Goal: Find contact information: Find contact information

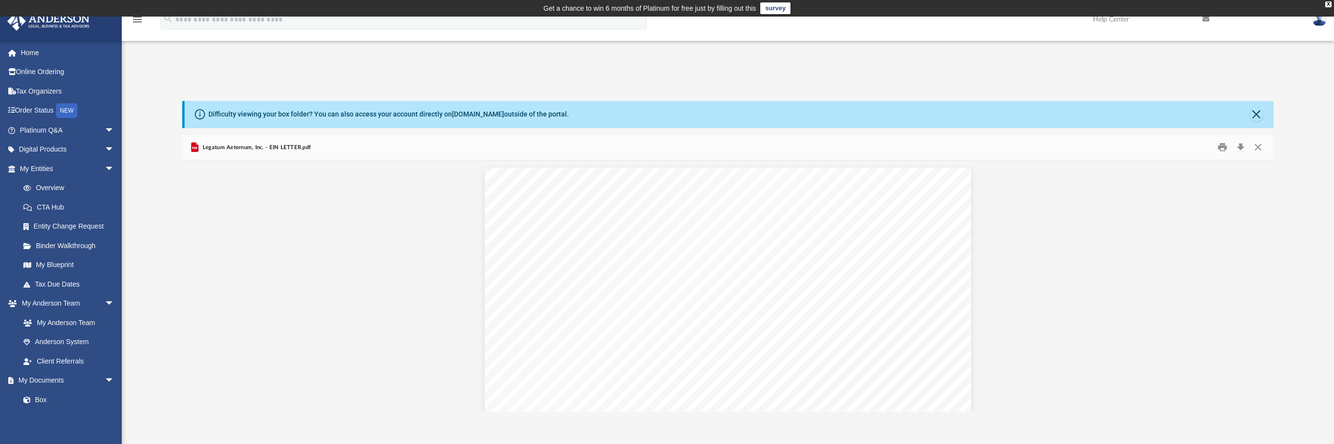
scroll to position [974, 0]
click at [105, 167] on span "arrow_drop_down" at bounding box center [114, 169] width 19 height 20
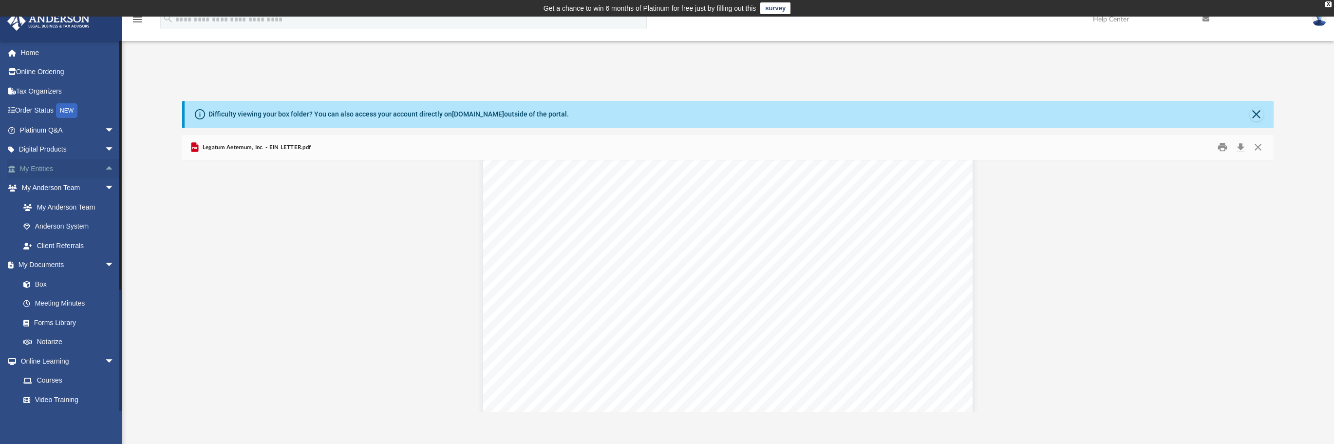
click at [105, 169] on span "arrow_drop_up" at bounding box center [114, 169] width 19 height 20
click at [62, 286] on link "Tax Due Dates" at bounding box center [71, 283] width 115 height 19
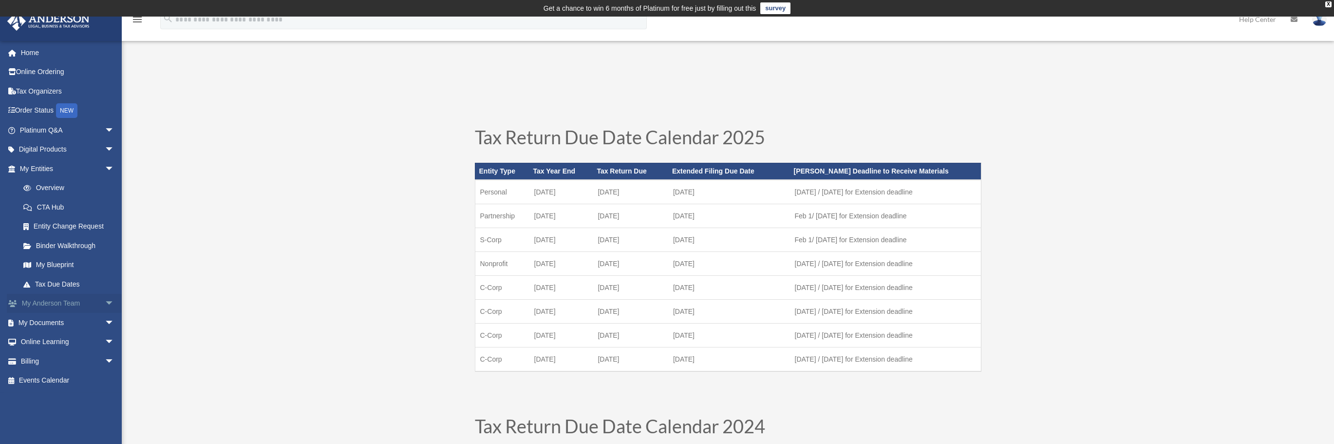
click at [105, 307] on span "arrow_drop_down" at bounding box center [114, 304] width 19 height 20
click at [105, 306] on span "arrow_drop_down" at bounding box center [114, 304] width 19 height 20
click at [70, 324] on link "My Anderson Team" at bounding box center [71, 322] width 115 height 19
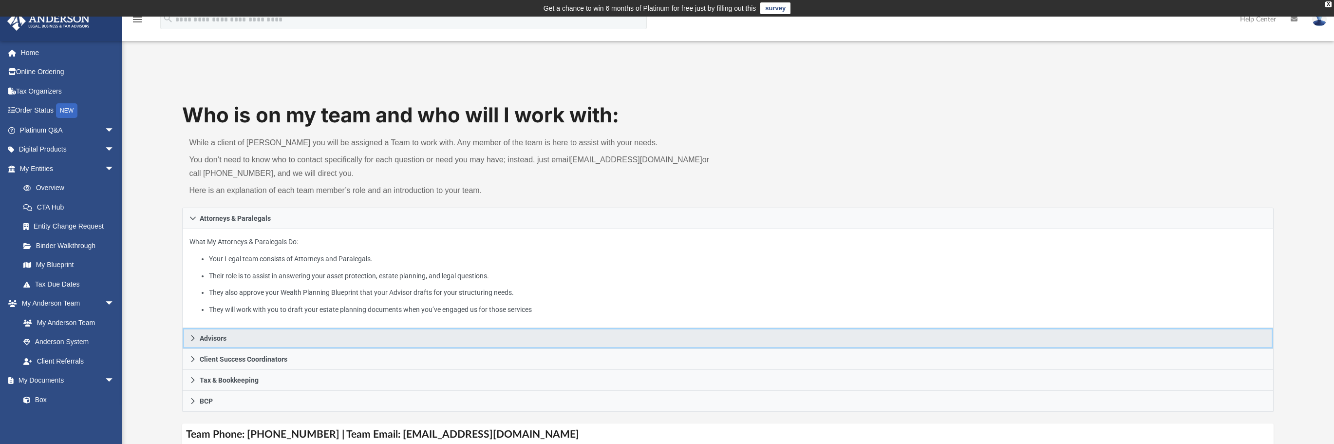
click at [243, 337] on link "Advisors" at bounding box center [727, 338] width 1091 height 21
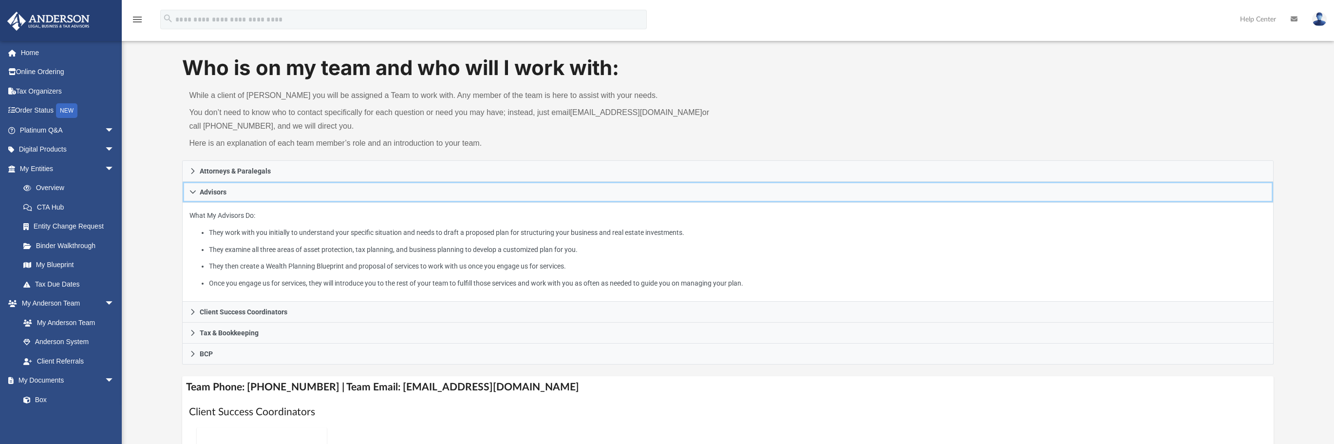
scroll to position [49, 0]
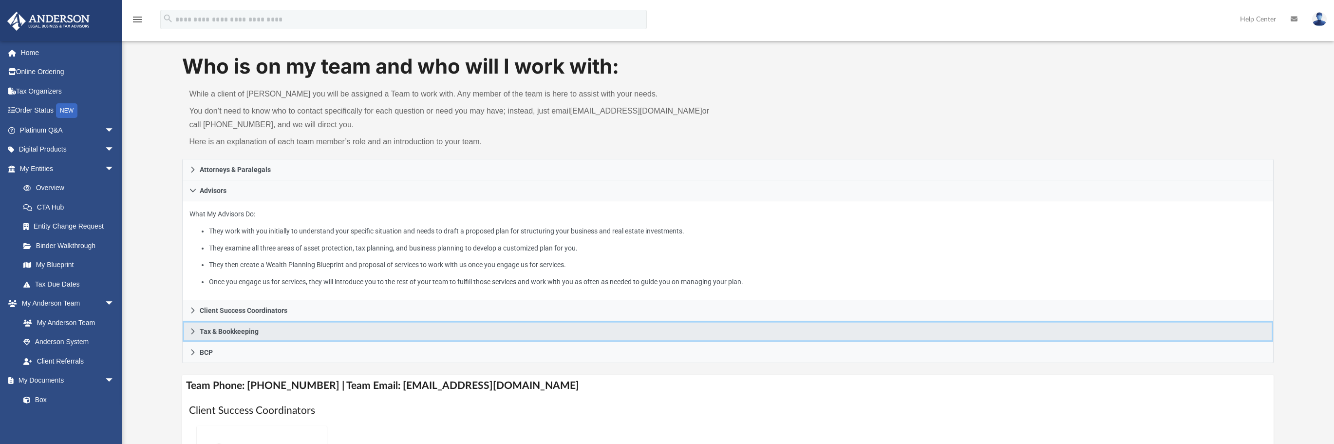
click at [263, 332] on link "Tax & Bookkeeping" at bounding box center [727, 331] width 1091 height 21
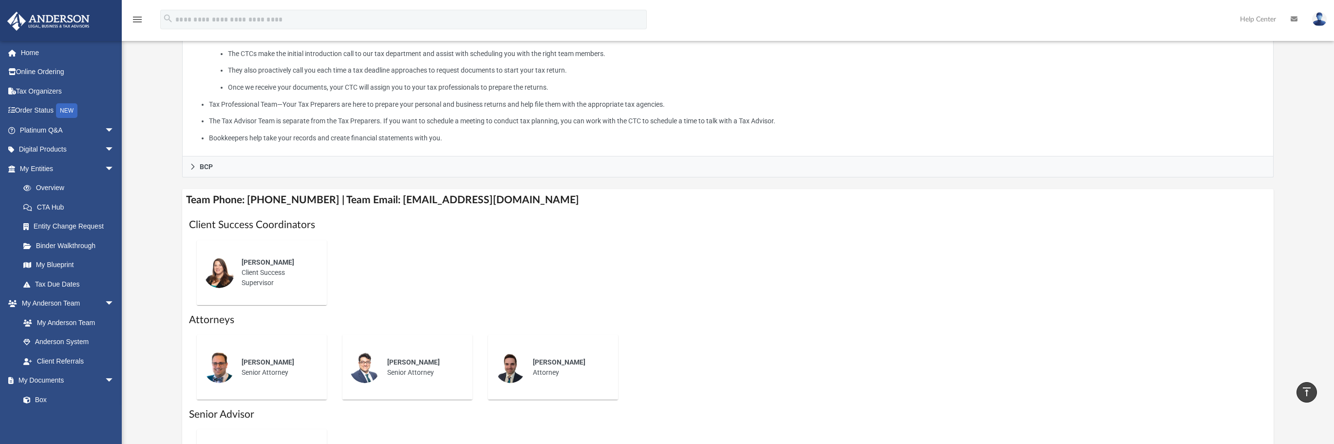
scroll to position [292, 0]
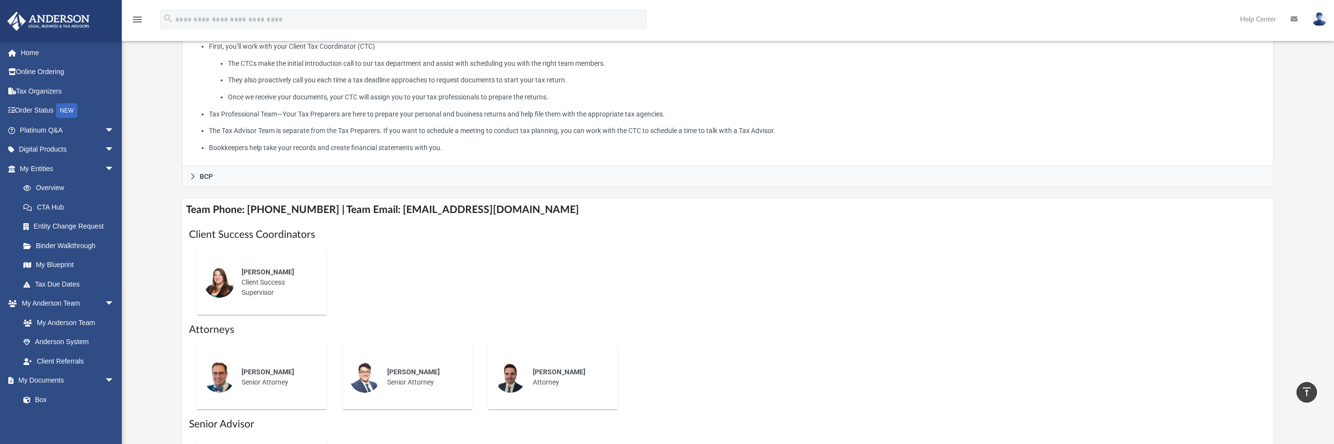
drag, startPoint x: 534, startPoint y: 213, endPoint x: 484, endPoint y: 209, distance: 50.4
click at [534, 213] on h4 "Team Phone: (725) 201-7544 | Team Email: myteam@andersonadvisors.com" at bounding box center [727, 210] width 1091 height 22
drag, startPoint x: 484, startPoint y: 209, endPoint x: 387, endPoint y: 209, distance: 96.5
click at [387, 209] on h4 "Team Phone: (725) 201-7544 | Team Email: myteam@andersonadvisors.com" at bounding box center [727, 210] width 1091 height 22
click at [536, 206] on h4 "Team Phone: (725) 201-7544 | Team Email: myteam@andersonadvisors.com" at bounding box center [727, 210] width 1091 height 22
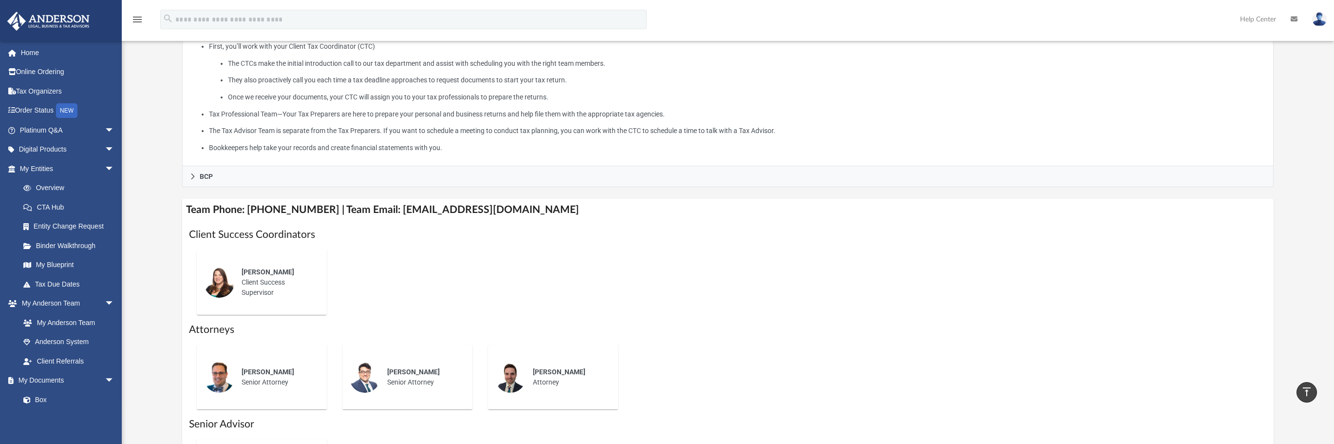
click at [553, 211] on h4 "Team Phone: (725) 201-7544 | Team Email: myteam@andersonadvisors.com" at bounding box center [727, 210] width 1091 height 22
drag, startPoint x: 553, startPoint y: 211, endPoint x: 397, endPoint y: 219, distance: 156.1
click at [397, 219] on h4 "Team Phone: (725) 201-7544 | Team Email: myteam@andersonadvisors.com" at bounding box center [727, 210] width 1091 height 22
copy div "myteam@andersonadvisors.com"
click at [430, 226] on div "Client Success Coordinators Alisha Basom Client Success Supervisor Attorneys Jo…" at bounding box center [727, 370] width 1091 height 298
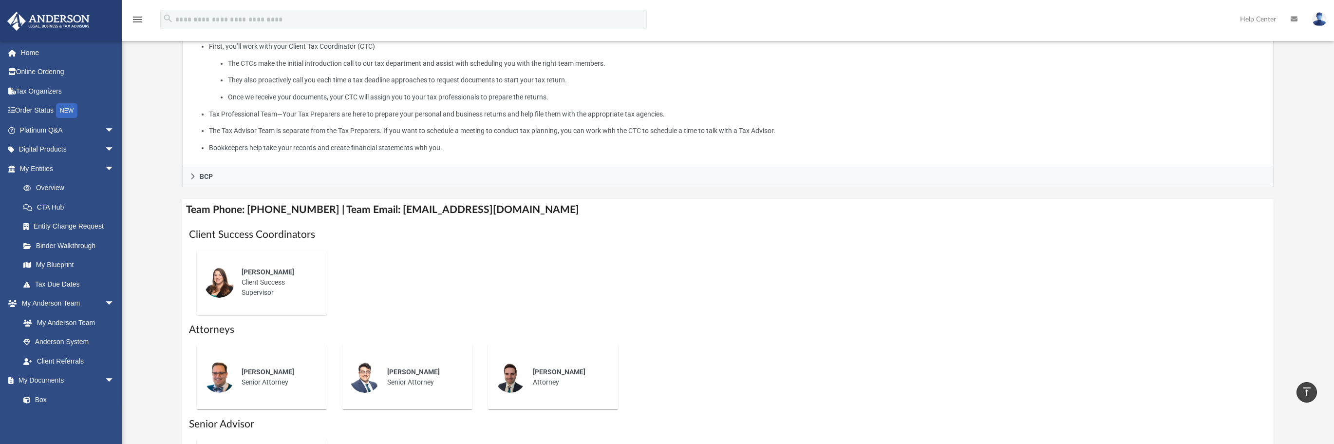
drag, startPoint x: 534, startPoint y: 212, endPoint x: 516, endPoint y: 210, distance: 18.2
click at [534, 212] on h4 "Team Phone: (725) 201-7544 | Team Email: myteam@andersonadvisors.com" at bounding box center [727, 210] width 1091 height 22
drag, startPoint x: 516, startPoint y: 210, endPoint x: 423, endPoint y: 209, distance: 93.1
click at [422, 209] on h4 "Team Phone: (725) 201-7544 | Team Email: myteam@andersonadvisors.com" at bounding box center [727, 210] width 1091 height 22
drag, startPoint x: 530, startPoint y: 213, endPoint x: 384, endPoint y: 217, distance: 145.7
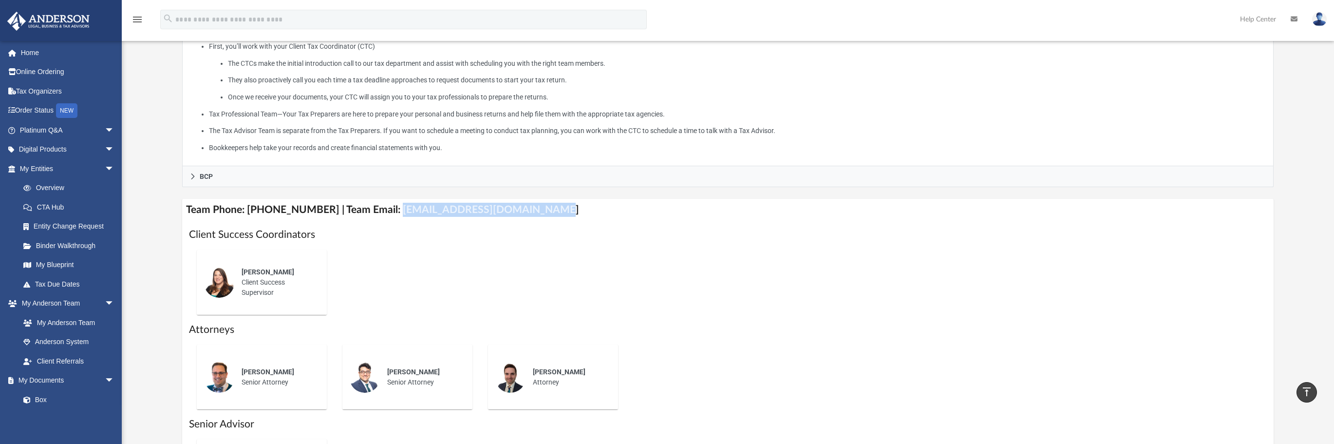
click at [384, 217] on h4 "Team Phone: (725) 201-7544 | Team Email: myteam@andersonadvisors.com" at bounding box center [727, 210] width 1091 height 22
copy h4 "myteam@andersonadvisors.com"
